Goal: Information Seeking & Learning: Learn about a topic

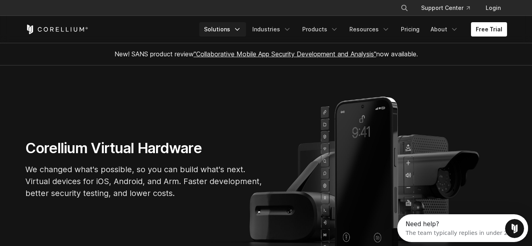
click at [234, 32] on link "Solutions" at bounding box center [222, 29] width 47 height 14
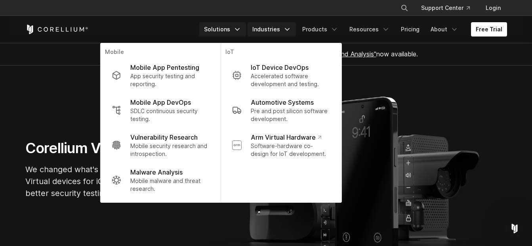
click at [274, 27] on link "Industries" at bounding box center [272, 29] width 48 height 14
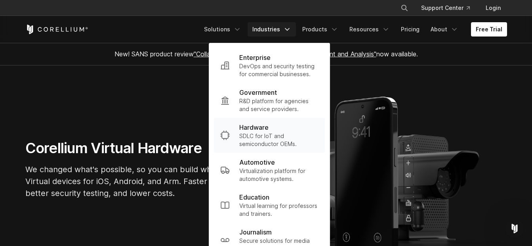
scroll to position [119, 0]
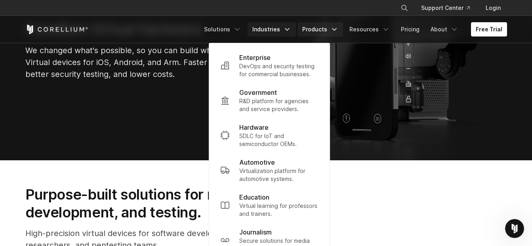
click at [328, 25] on link "Products" at bounding box center [321, 29] width 46 height 14
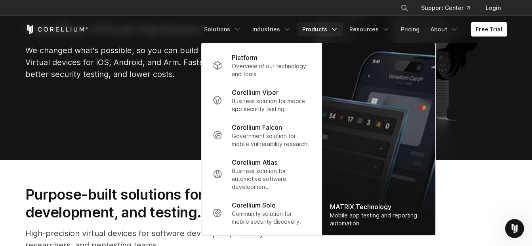
click at [505, 58] on div "Corellium Virtual Hardware We changed what's possible, so you can build what's …" at bounding box center [266, 53] width 498 height 66
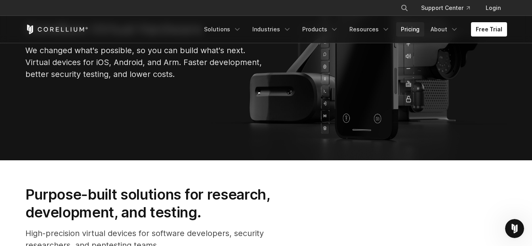
click at [419, 31] on link "Pricing" at bounding box center [410, 29] width 28 height 14
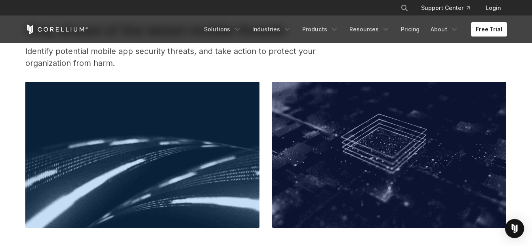
scroll to position [357, 0]
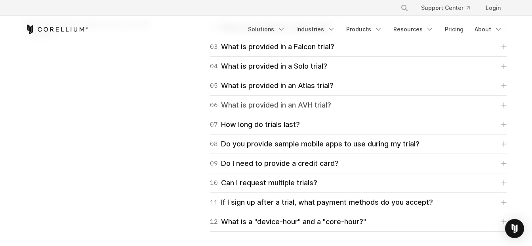
scroll to position [1189, 0]
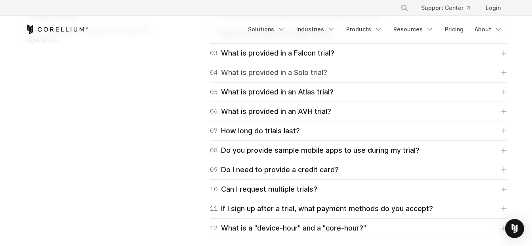
click at [309, 71] on div "04 What is provided in a Solo trial?" at bounding box center [268, 72] width 117 height 11
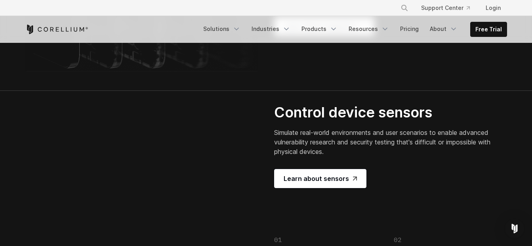
scroll to position [1665, 0]
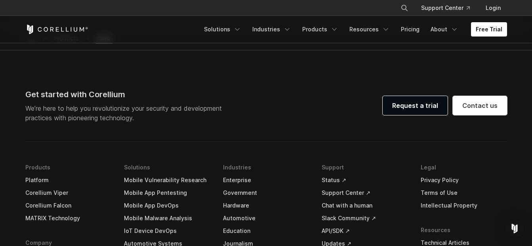
scroll to position [1665, 0]
